Goal: Find specific page/section: Find specific page/section

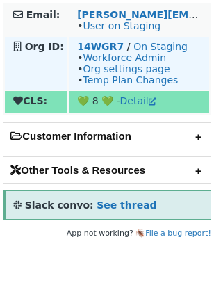
click at [93, 45] on strong "14WGR7" at bounding box center [100, 46] width 47 height 11
click at [98, 47] on strong "14WGR7" at bounding box center [100, 46] width 47 height 11
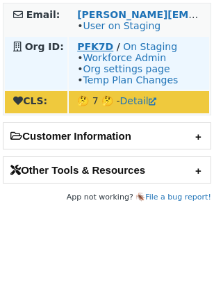
click at [94, 46] on strong "PFK7D" at bounding box center [95, 46] width 36 height 11
